Goal: Task Accomplishment & Management: Complete application form

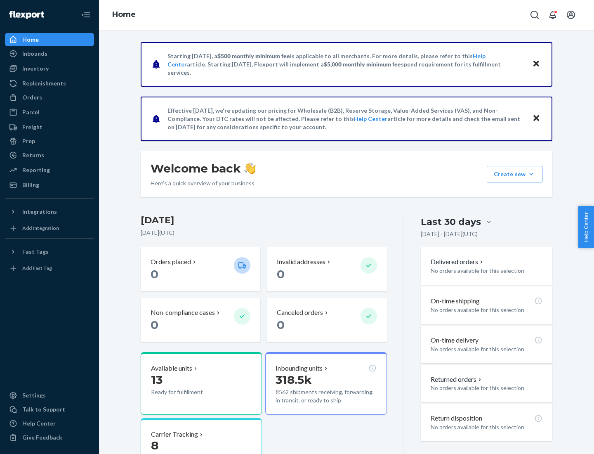
click at [532, 174] on button "Create new Create new inbound Create new order Create new product" at bounding box center [515, 174] width 56 height 17
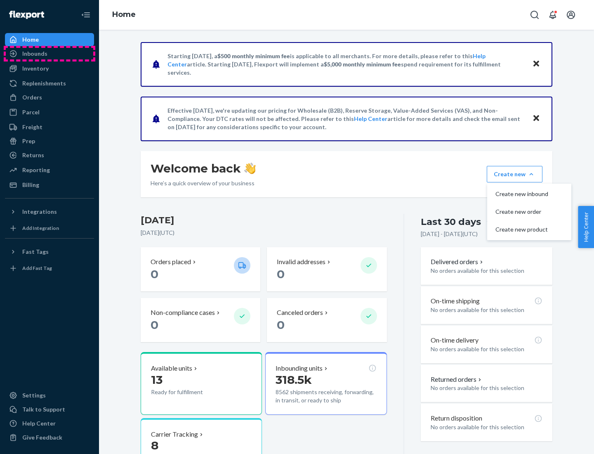
click at [50, 54] on div "Inbounds" at bounding box center [50, 54] width 88 height 12
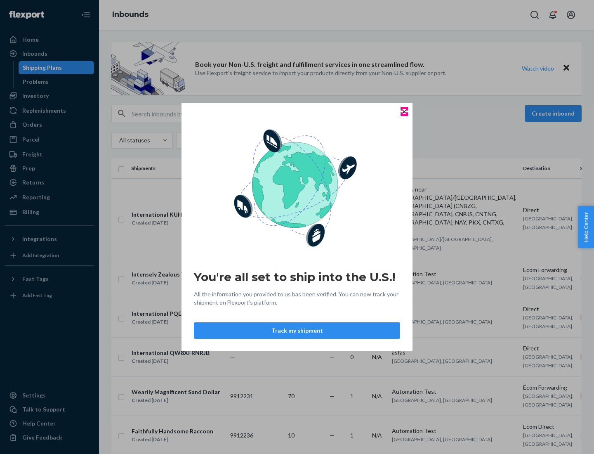
click at [404, 111] on icon "Close" at bounding box center [404, 111] width 3 height 3
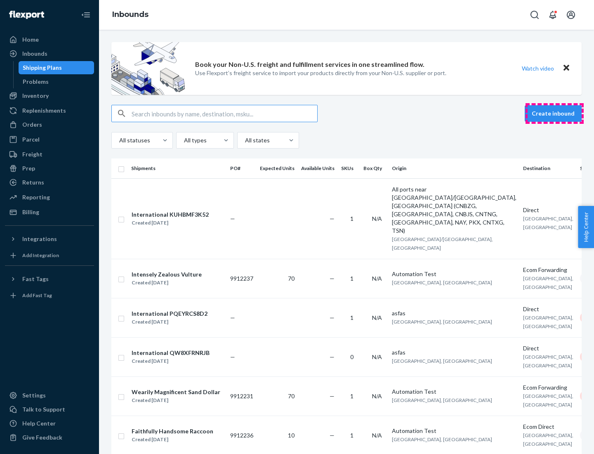
click at [555, 114] on button "Create inbound" at bounding box center [553, 113] width 57 height 17
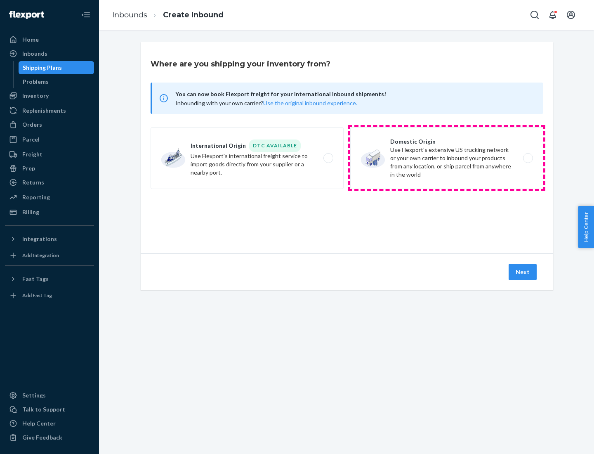
click at [447, 158] on label "Domestic Origin Use Flexport’s extensive US trucking network or your own carrie…" at bounding box center [447, 158] width 193 height 62
click at [528, 158] on input "Domestic Origin Use Flexport’s extensive US trucking network or your own carrie…" at bounding box center [530, 158] width 5 height 5
radio input "true"
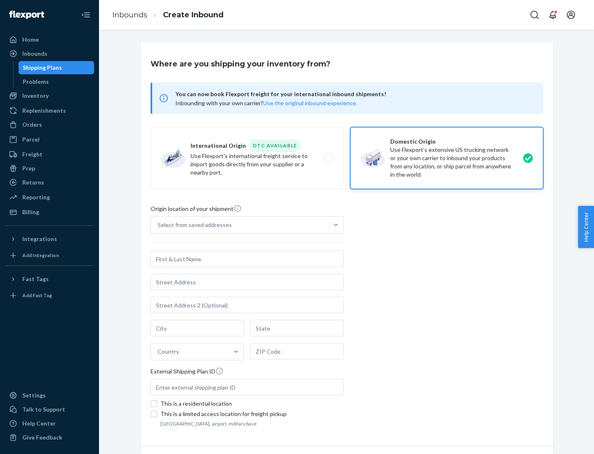
click at [240, 225] on div "Select from saved addresses" at bounding box center [240, 225] width 178 height 17
click at [159, 225] on input "Select from saved addresses" at bounding box center [158, 225] width 1 height 8
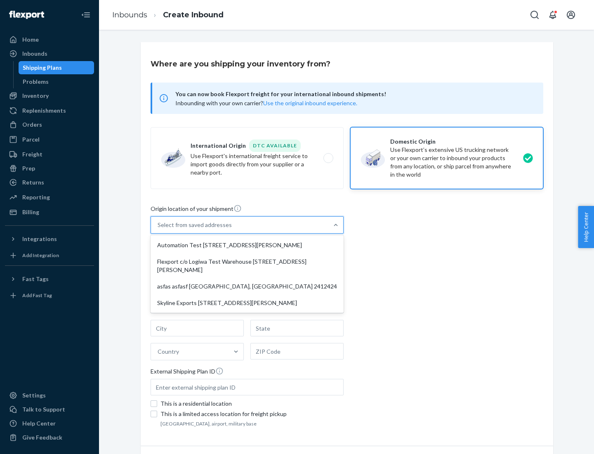
scroll to position [3, 0]
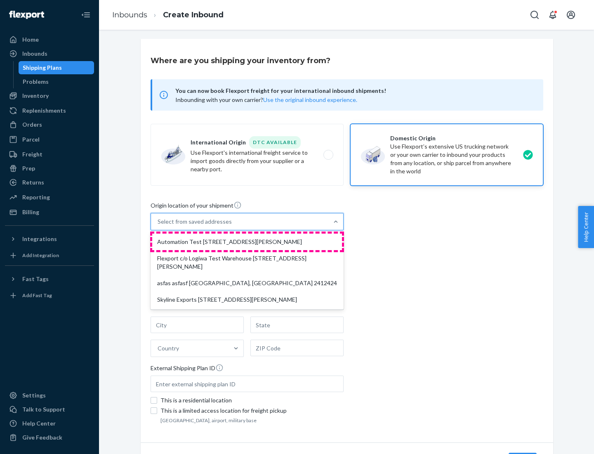
click at [247, 242] on div "Automation Test [STREET_ADDRESS][PERSON_NAME]" at bounding box center [247, 242] width 190 height 17
click at [159, 226] on input "option Automation Test [STREET_ADDRESS][PERSON_NAME] focused, 1 of 4. 4 results…" at bounding box center [158, 222] width 1 height 8
type input "Automation Test"
type input "9th Floor"
type input "[GEOGRAPHIC_DATA]"
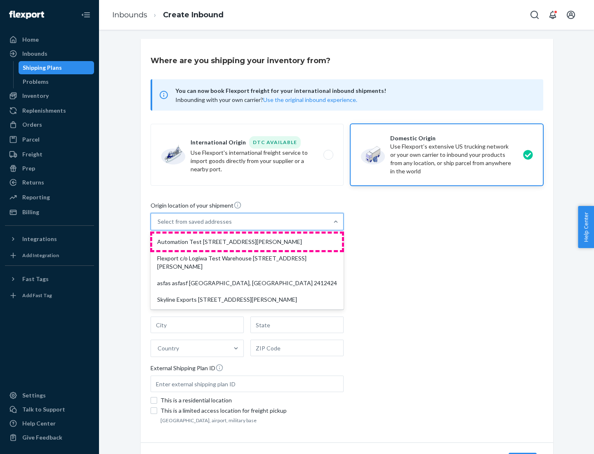
type input "CA"
type input "94104"
type input "[STREET_ADDRESS][PERSON_NAME]"
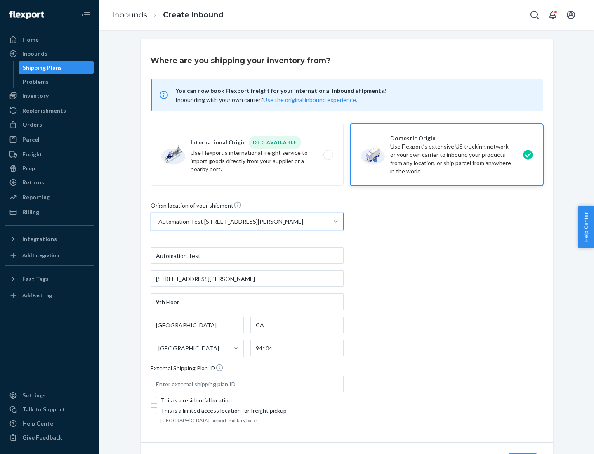
scroll to position [48, 0]
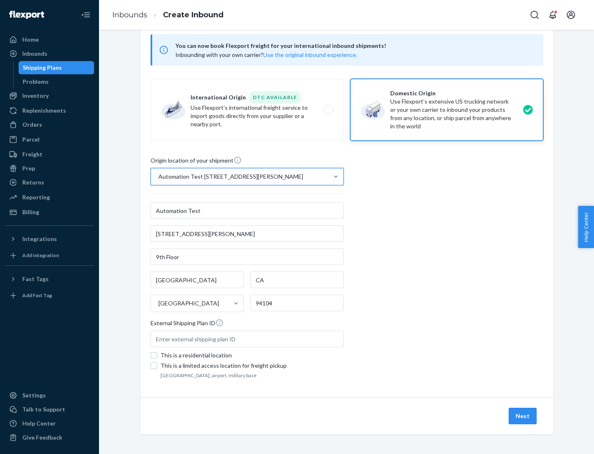
click at [523, 416] on button "Next" at bounding box center [523, 416] width 28 height 17
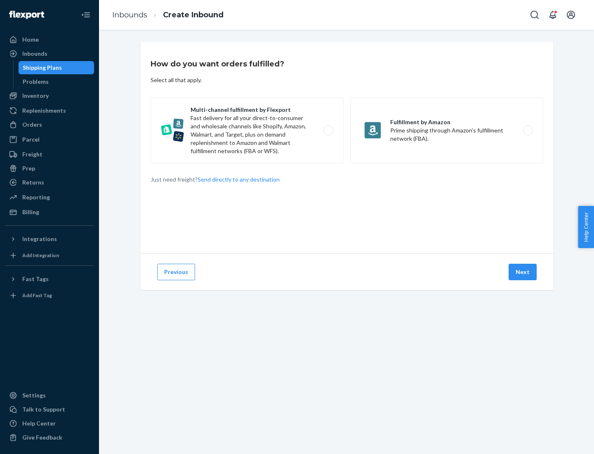
click at [247, 130] on label "Multi-channel fulfillment by Flexport Fast delivery for all your direct-to-cons…" at bounding box center [247, 130] width 193 height 66
click at [328, 130] on input "Multi-channel fulfillment by Flexport Fast delivery for all your direct-to-cons…" at bounding box center [330, 130] width 5 height 5
radio input "true"
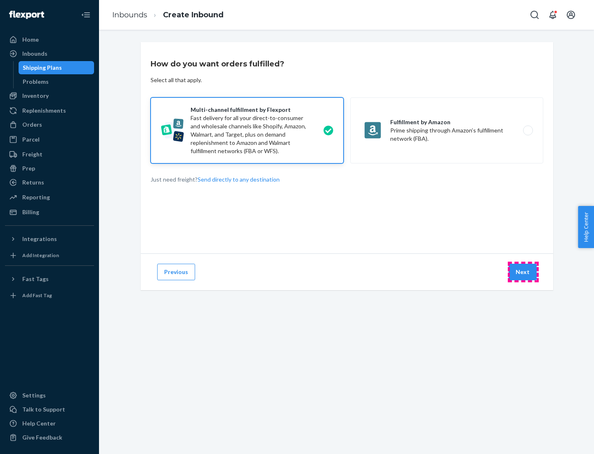
click at [523, 272] on button "Next" at bounding box center [523, 272] width 28 height 17
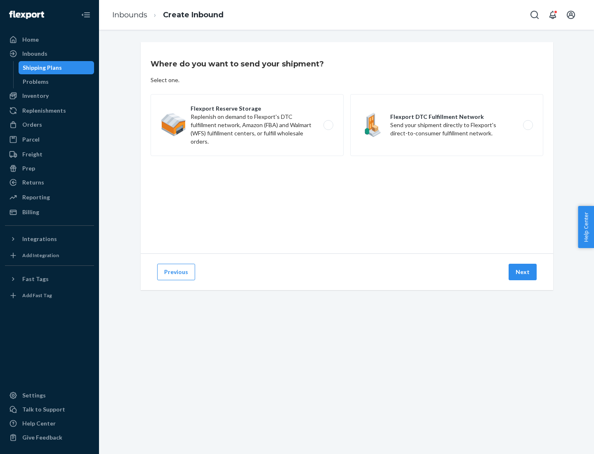
click at [247, 125] on label "Flexport Reserve Storage Replenish on demand to Flexport's DTC fulfillment netw…" at bounding box center [247, 125] width 193 height 62
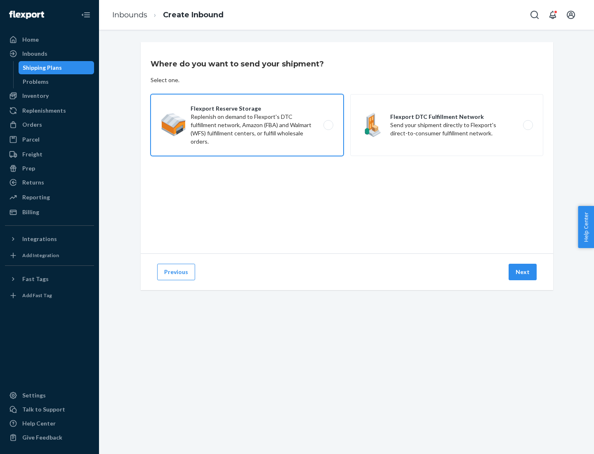
click at [328, 125] on input "Flexport Reserve Storage Replenish on demand to Flexport's DTC fulfillment netw…" at bounding box center [330, 125] width 5 height 5
radio input "true"
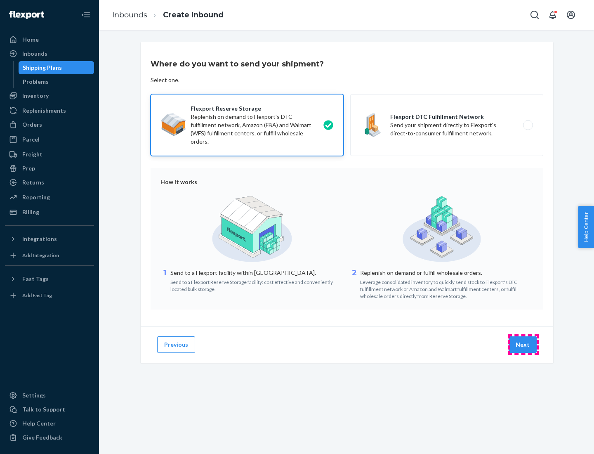
click at [523, 345] on button "Next" at bounding box center [523, 344] width 28 height 17
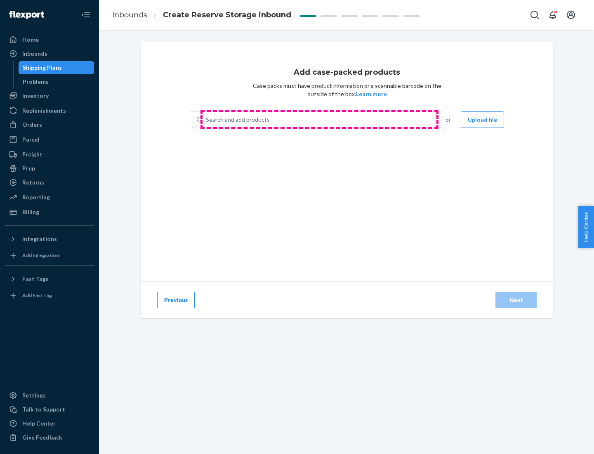
click at [320, 120] on div "Search and add products" at bounding box center [319, 119] width 233 height 15
click at [207, 120] on input "Search and add products" at bounding box center [206, 120] width 1 height 8
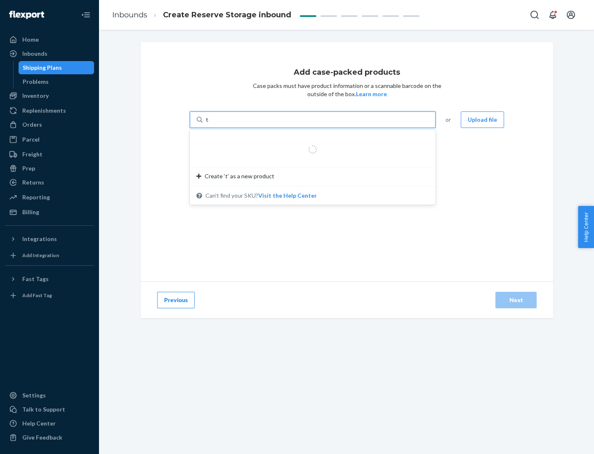
type input "test-syn"
click at [310, 140] on div "test - syn - test" at bounding box center [310, 139] width 226 height 8
click at [227, 124] on input "test-syn" at bounding box center [216, 120] width 21 height 8
type input "1"
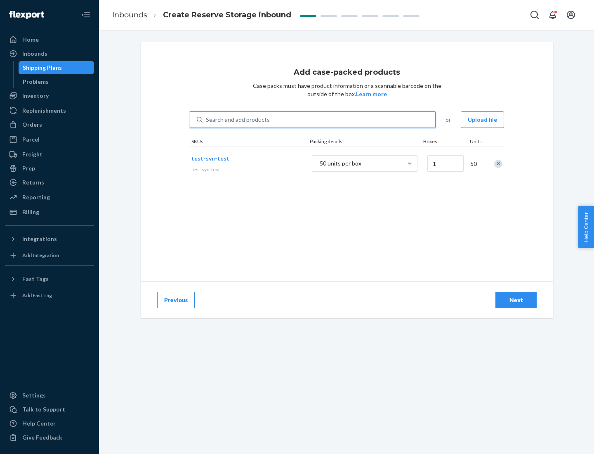
click at [516, 300] on div "Next" at bounding box center [516, 300] width 27 height 8
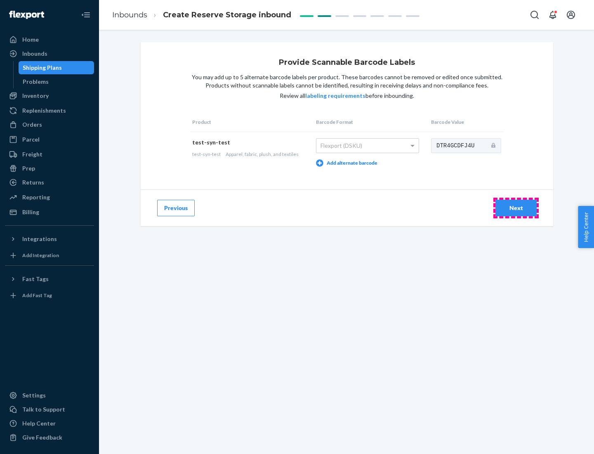
click at [516, 208] on div "Next" at bounding box center [516, 208] width 27 height 8
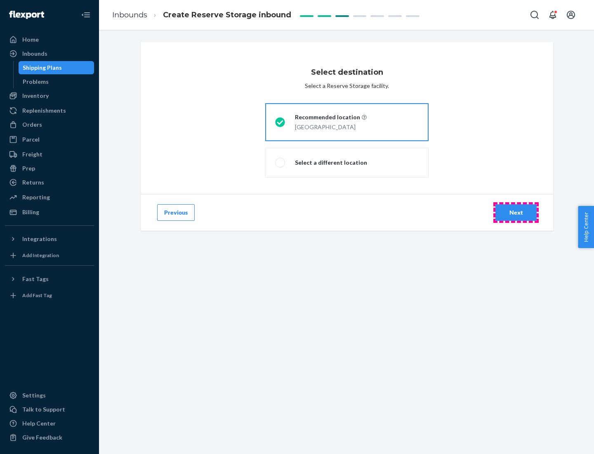
click at [516, 213] on div "Next" at bounding box center [516, 212] width 27 height 8
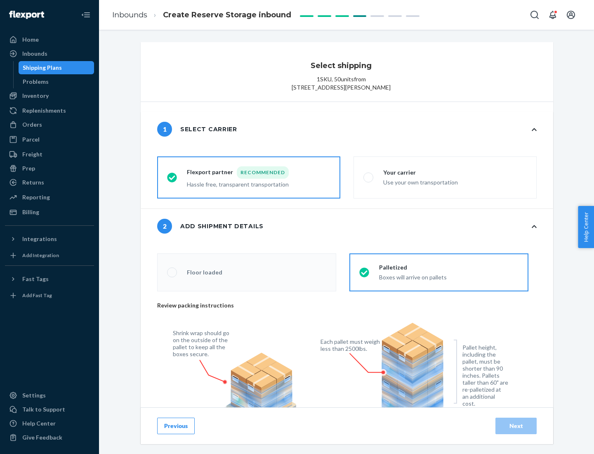
radio input "false"
type input "1"
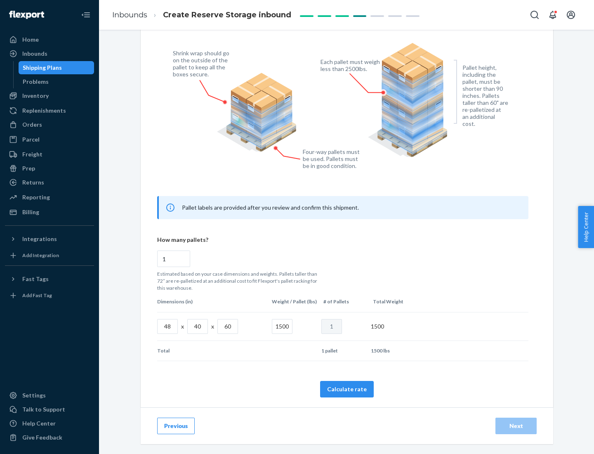
click at [347, 389] on button "Calculate rate" at bounding box center [347, 389] width 54 height 17
radio input "false"
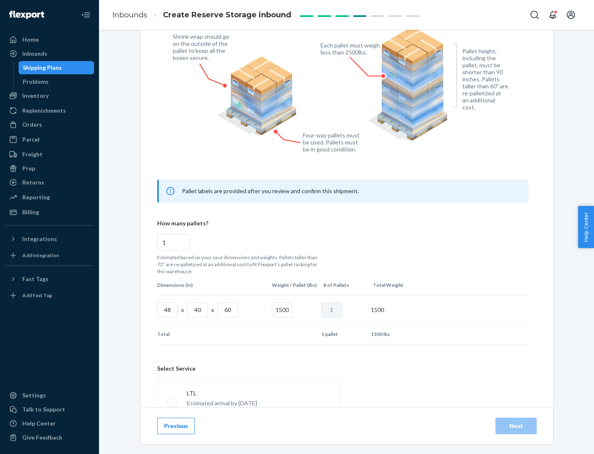
scroll to position [365, 0]
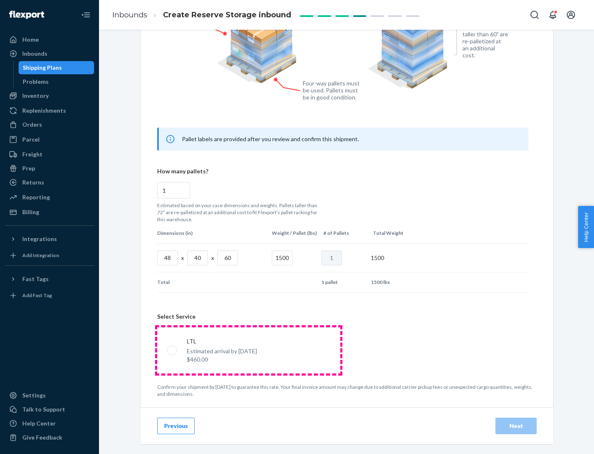
click at [249, 350] on p "Estimated arrival by [DATE]" at bounding box center [222, 351] width 70 height 8
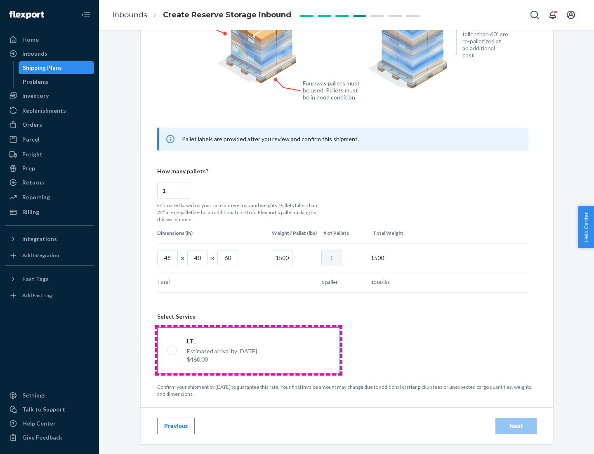
click at [173, 350] on input "LTL Estimated arrival by [DATE] $460.00" at bounding box center [169, 350] width 5 height 5
radio input "true"
radio input "false"
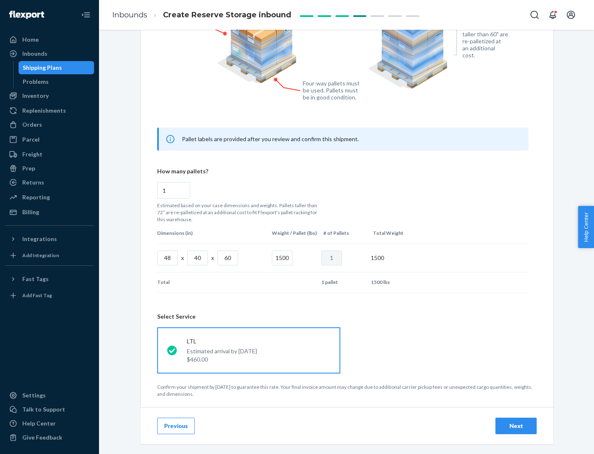
click at [516, 426] on div "Next" at bounding box center [516, 426] width 27 height 8
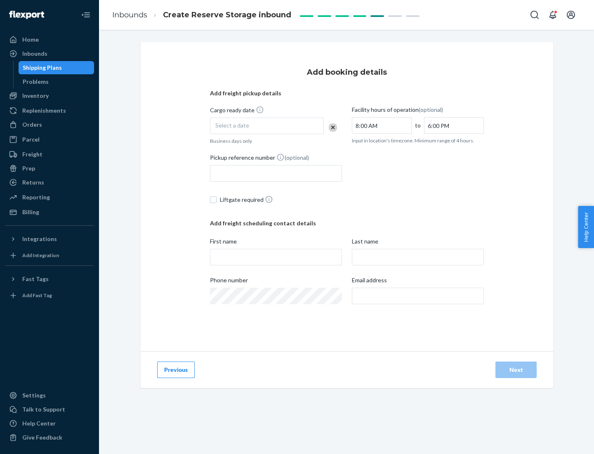
click at [267, 126] on div "Select a date" at bounding box center [267, 126] width 114 height 17
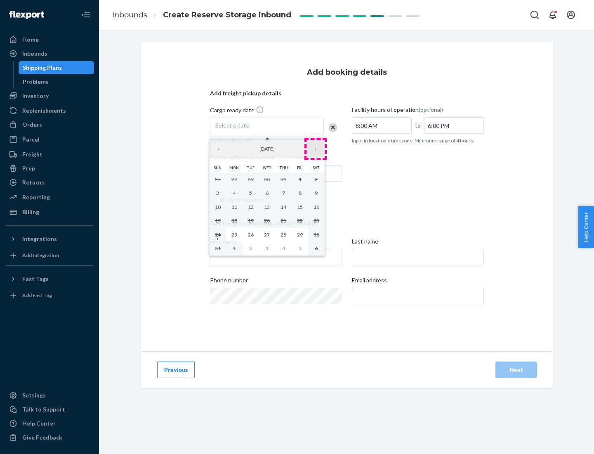
click at [316, 149] on button "›" at bounding box center [316, 149] width 18 height 18
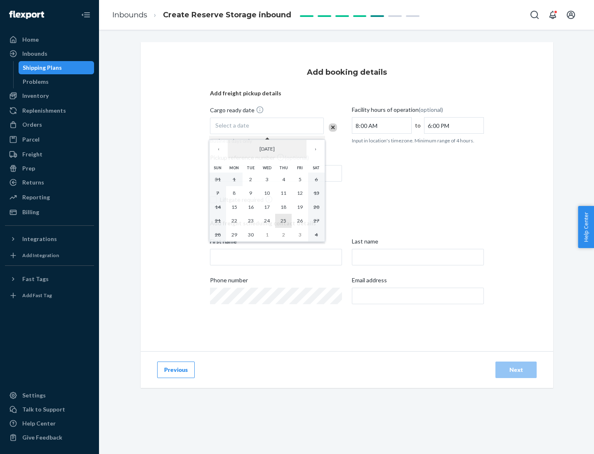
click at [284, 220] on abbr "25" at bounding box center [284, 221] width 6 height 6
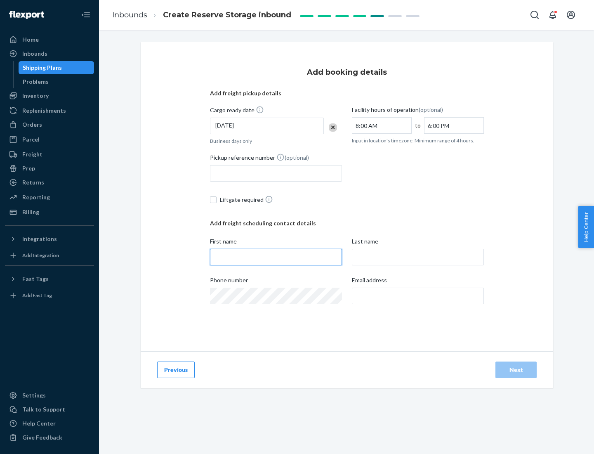
click at [276, 257] on input "First name" at bounding box center [276, 257] width 132 height 17
type input "[PERSON_NAME]"
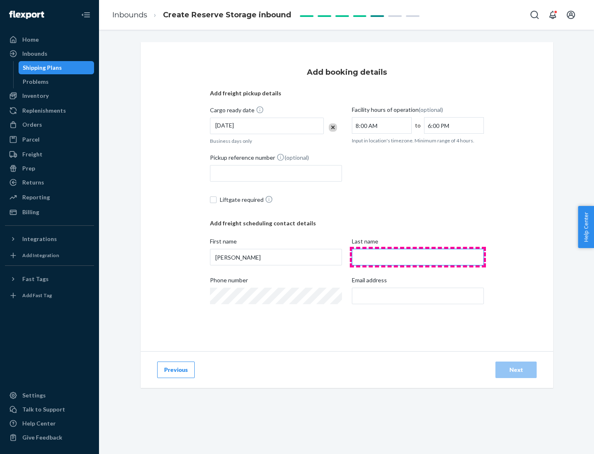
click at [418, 257] on input "Last name" at bounding box center [418, 257] width 132 height 17
type input "Doe"
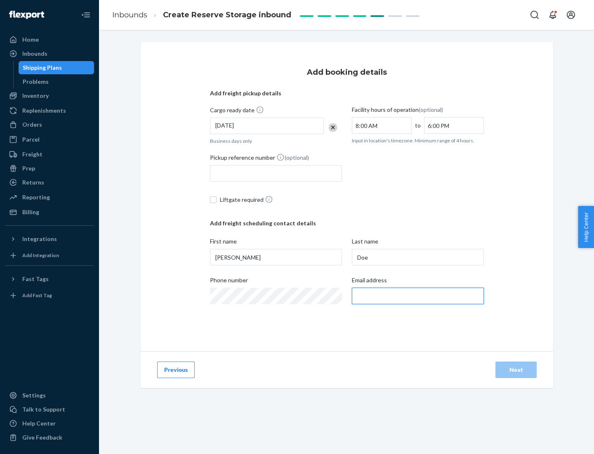
click at [418, 296] on input "Email address" at bounding box center [418, 296] width 132 height 17
type input "[EMAIL_ADDRESS][DOMAIN_NAME]"
click at [516, 370] on div "Next" at bounding box center [516, 370] width 27 height 8
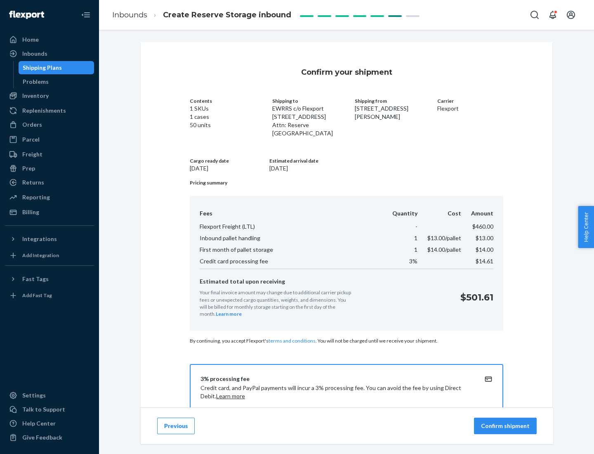
scroll to position [119, 0]
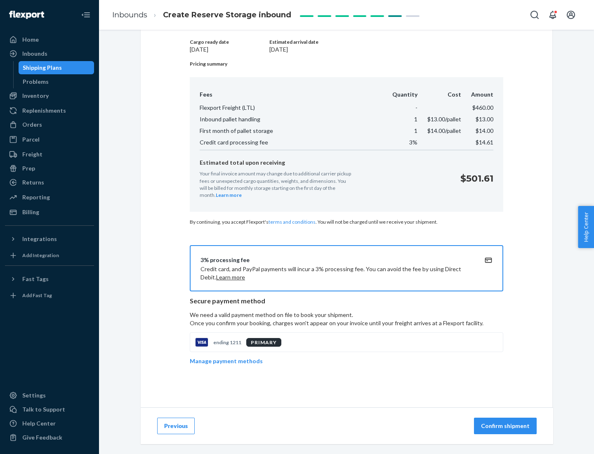
click at [507, 426] on p "Confirm shipment" at bounding box center [505, 426] width 49 height 8
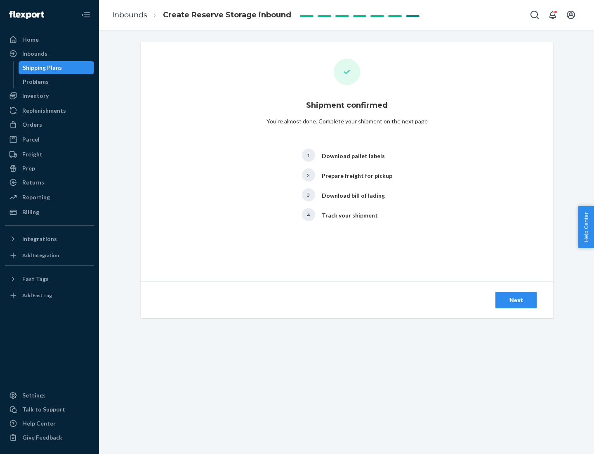
click at [516, 300] on div "Next" at bounding box center [516, 300] width 27 height 8
